Goal: Manage account settings

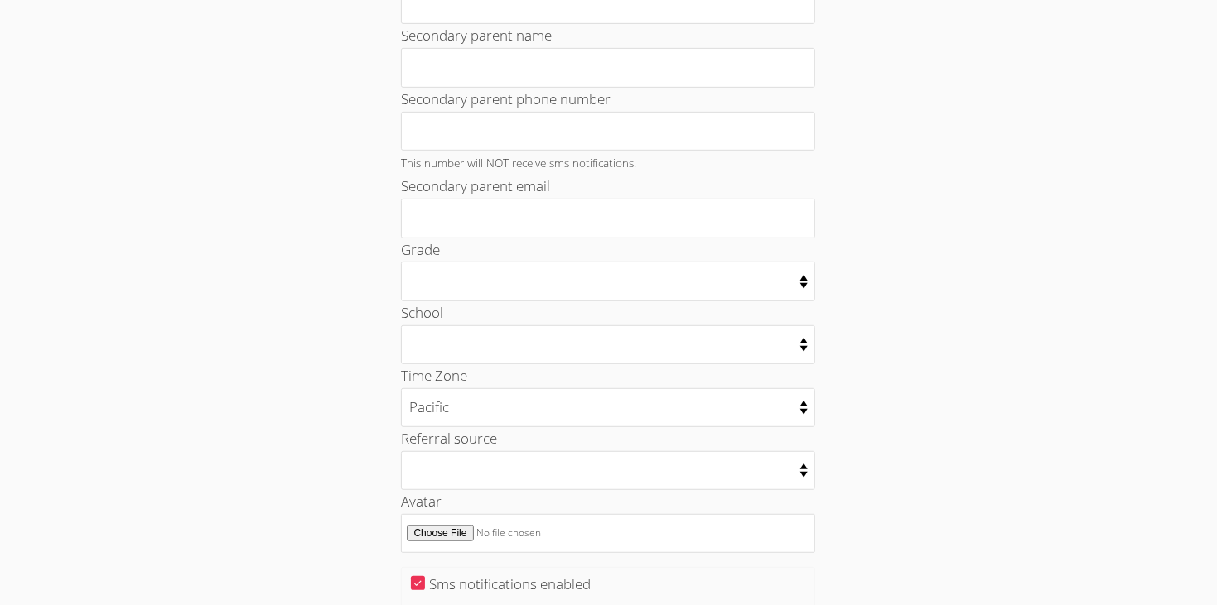
scroll to position [851, 0]
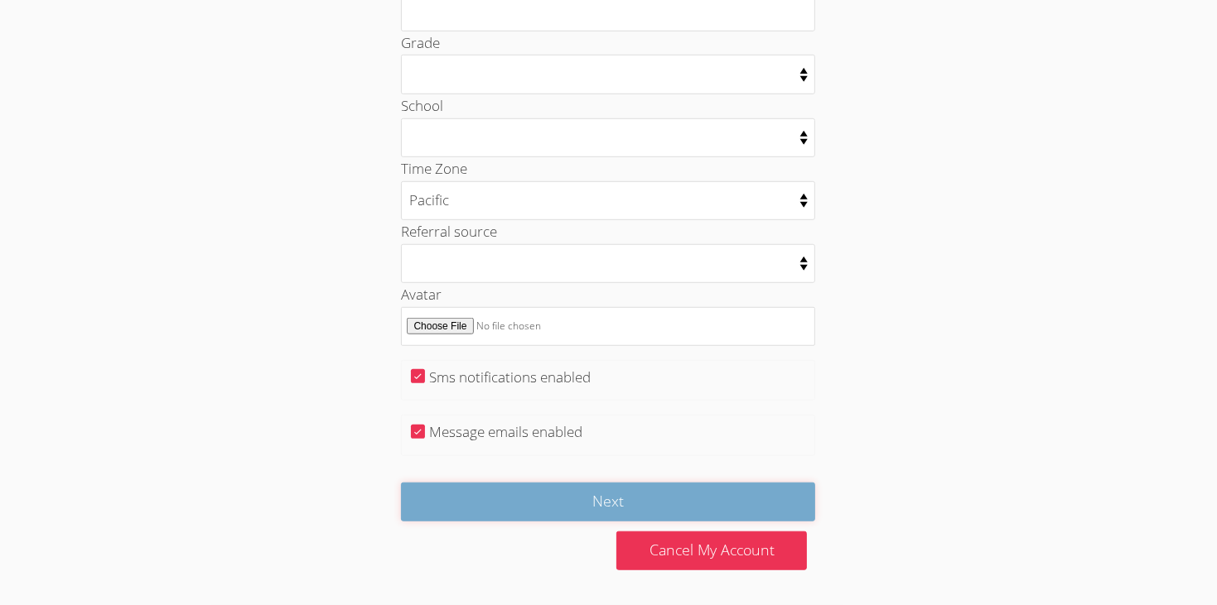
click at [710, 513] on input "Next" at bounding box center [608, 502] width 414 height 39
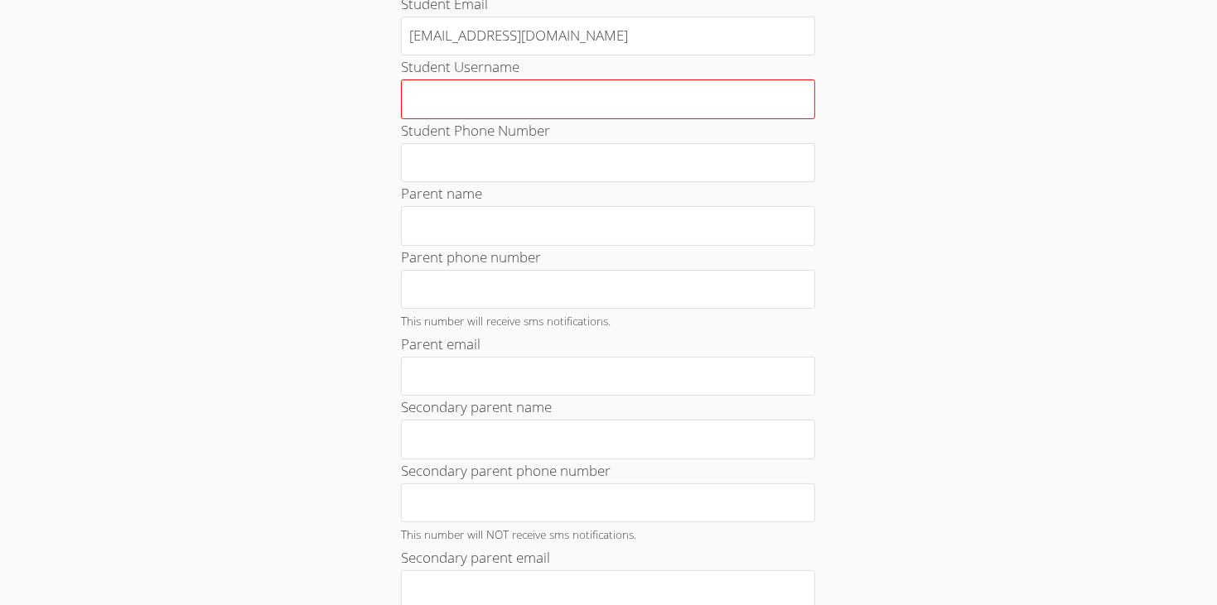
scroll to position [210, 0]
click at [689, 102] on input "Student Username" at bounding box center [608, 102] width 414 height 40
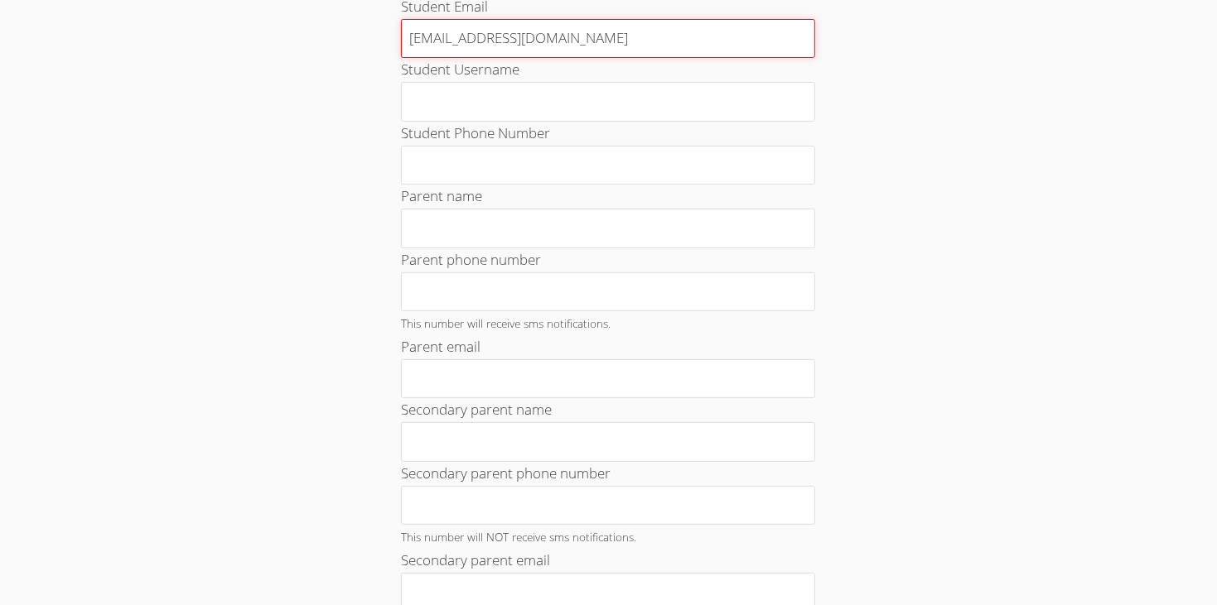
click at [584, 24] on input "[EMAIL_ADDRESS][DOMAIN_NAME]" at bounding box center [608, 39] width 414 height 40
click at [606, 35] on input "[EMAIL_ADDRESS][DOMAIN_NAME]" at bounding box center [608, 39] width 414 height 40
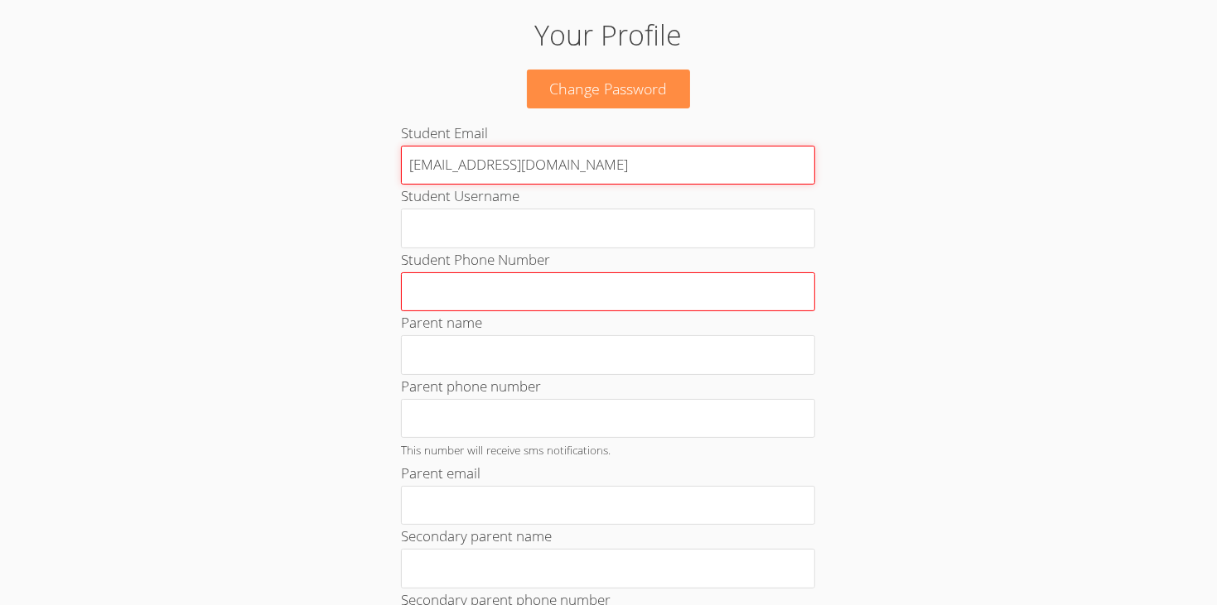
scroll to position [46, 0]
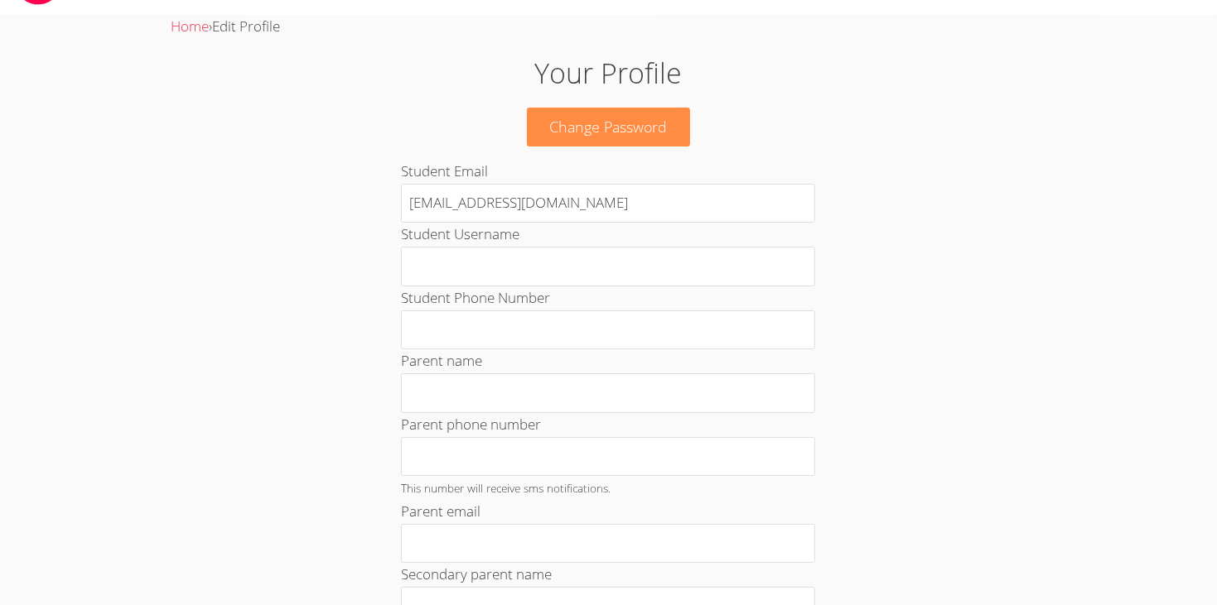
click at [446, 82] on h1 "Your Profile" at bounding box center [608, 73] width 657 height 42
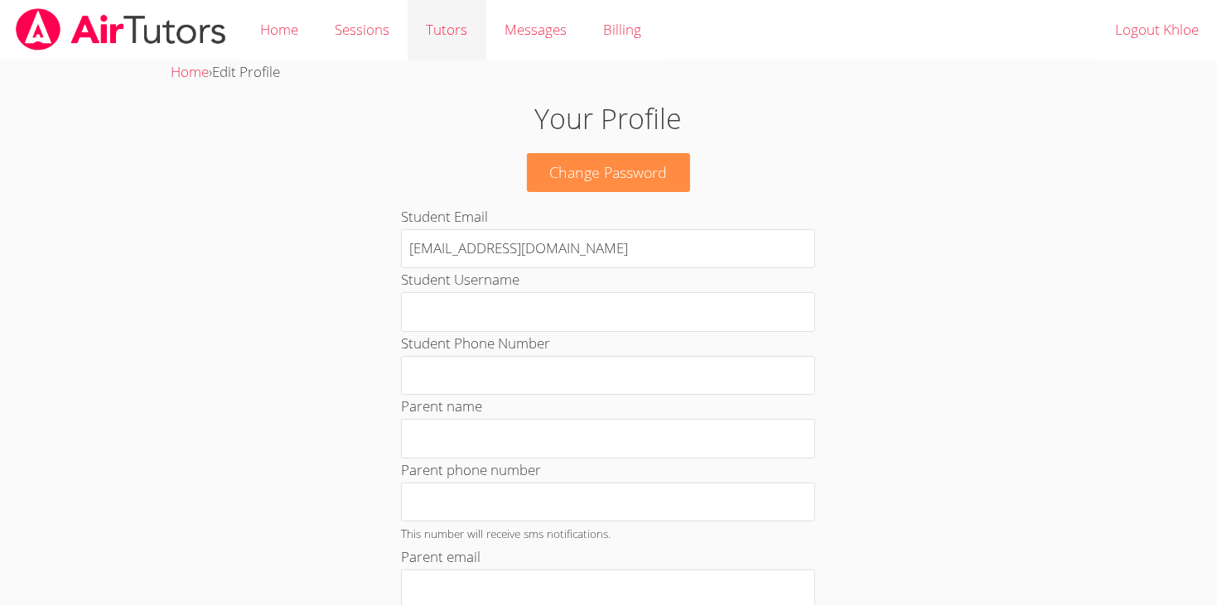
click at [455, 35] on link "Tutors" at bounding box center [446, 30] width 78 height 60
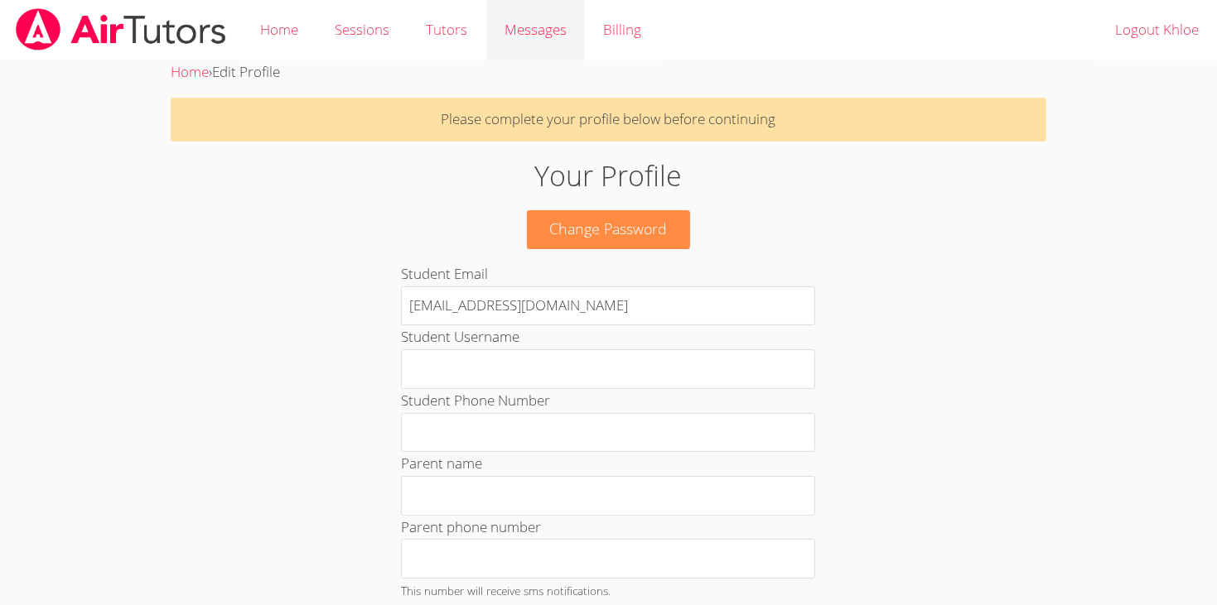
click at [511, 50] on link "Messages" at bounding box center [535, 30] width 99 height 60
